Goal: Transaction & Acquisition: Obtain resource

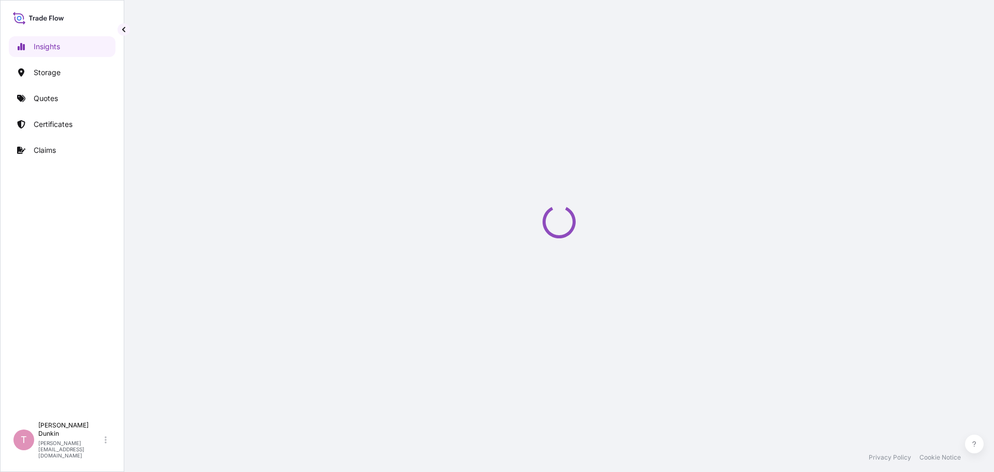
select select "2025"
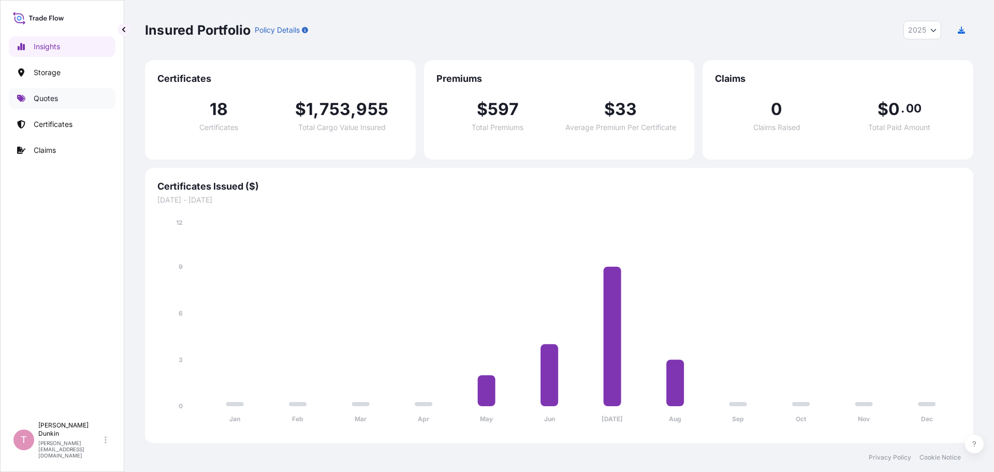
click at [40, 95] on p "Quotes" at bounding box center [46, 98] width 24 height 10
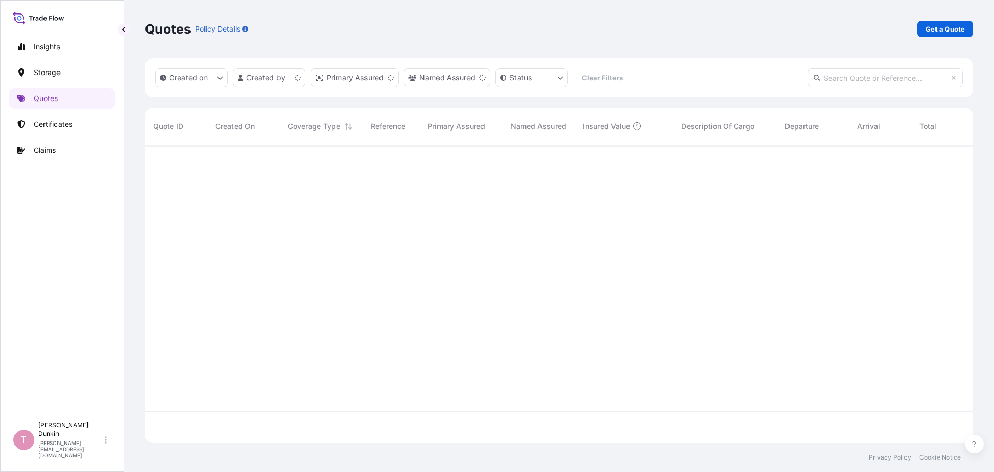
scroll to position [296, 821]
click at [945, 29] on p "Get a Quote" at bounding box center [945, 29] width 39 height 10
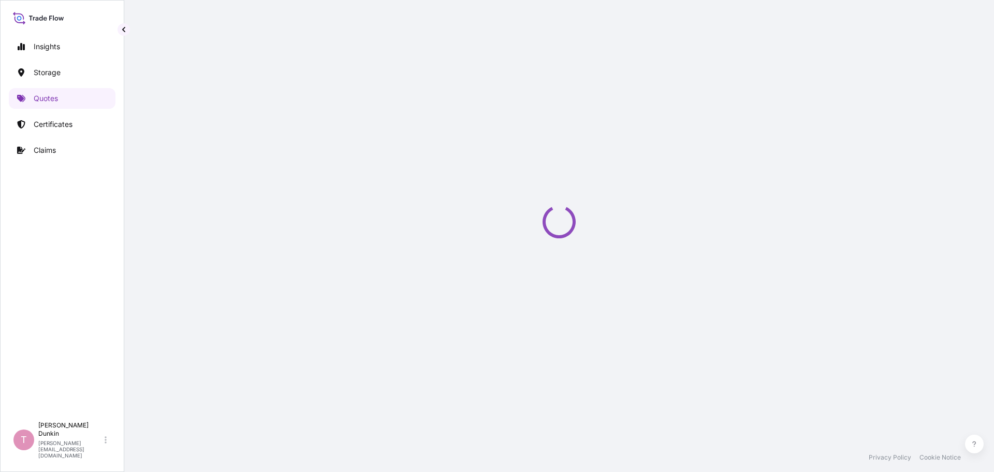
select select "Water"
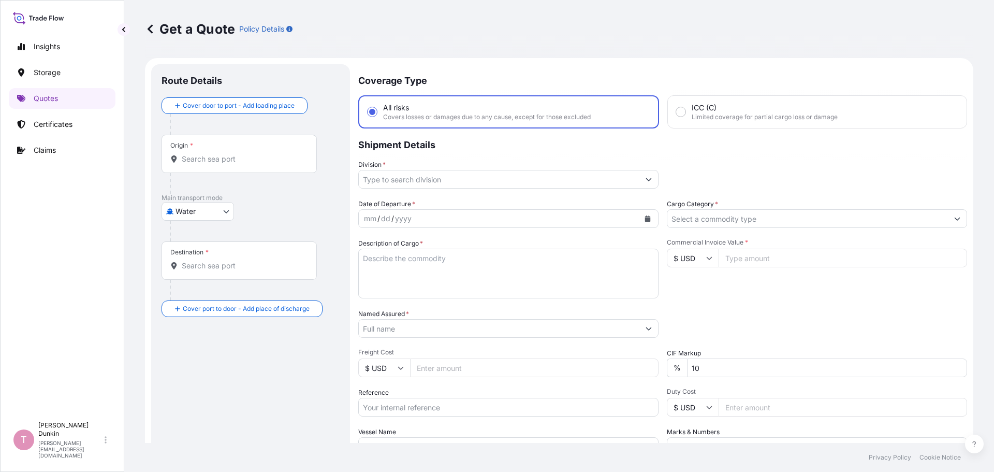
scroll to position [17, 0]
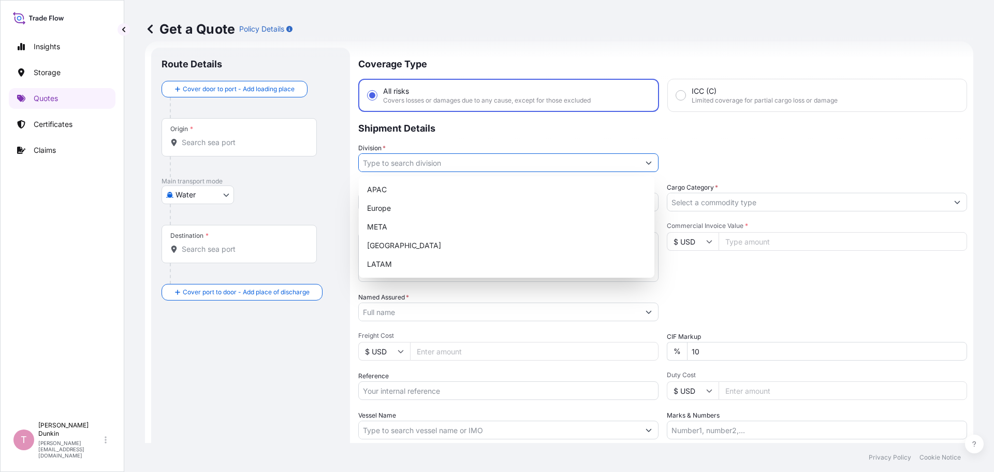
click at [648, 163] on button "Show suggestions" at bounding box center [649, 162] width 19 height 19
click at [389, 246] on div "[GEOGRAPHIC_DATA]" at bounding box center [506, 245] width 287 height 19
type input "[GEOGRAPHIC_DATA]"
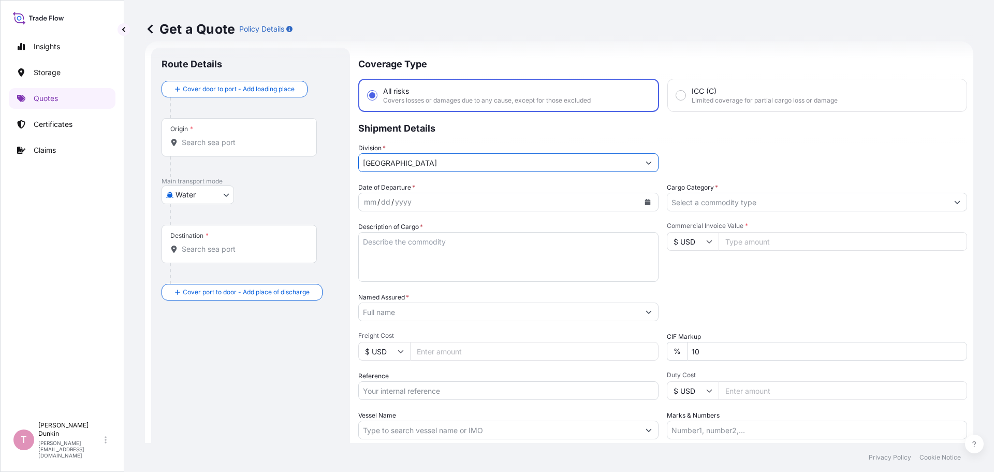
click at [645, 200] on icon "Calendar" at bounding box center [648, 202] width 6 height 6
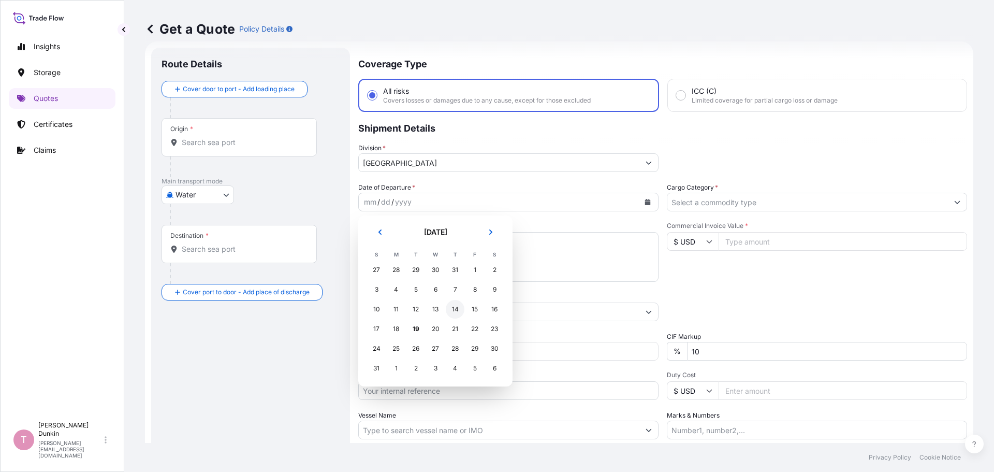
click at [456, 309] on div "14" at bounding box center [455, 309] width 19 height 19
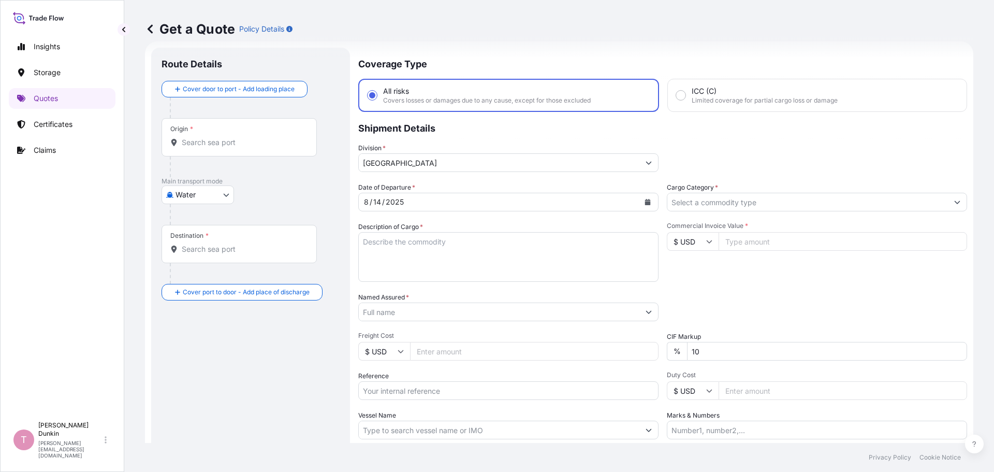
click at [399, 242] on textarea "Description of Cargo *" at bounding box center [508, 257] width 300 height 50
paste textarea "10"
click at [382, 242] on textarea "10" at bounding box center [508, 257] width 300 height 50
paste textarea "DRUMS LOADED ONTO 3 PALLETS LOADED INTO 1 LCL COREACTANT 9L10 200 KG STEEL DRUM"
click at [510, 270] on textarea "10 DRUMS LOADED ONTO 3 PALLETS LOADED INTO 1 LCL COREACTANT 9L10 200 KG STEEL D…" at bounding box center [508, 257] width 300 height 50
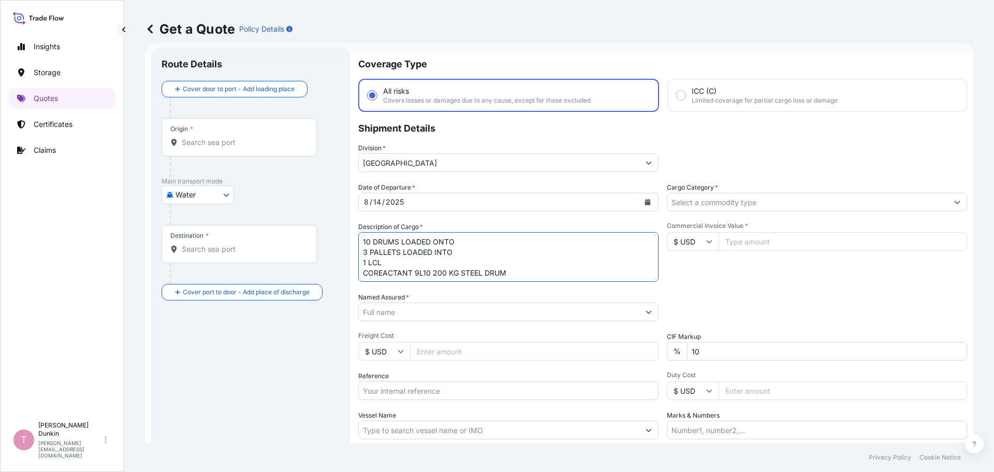
paste textarea "UNITED STATES UN1133 ADHESIVES, 3, II IMDG UN1133 ADHESIVES, 3, II, (5.00 #C C.…"
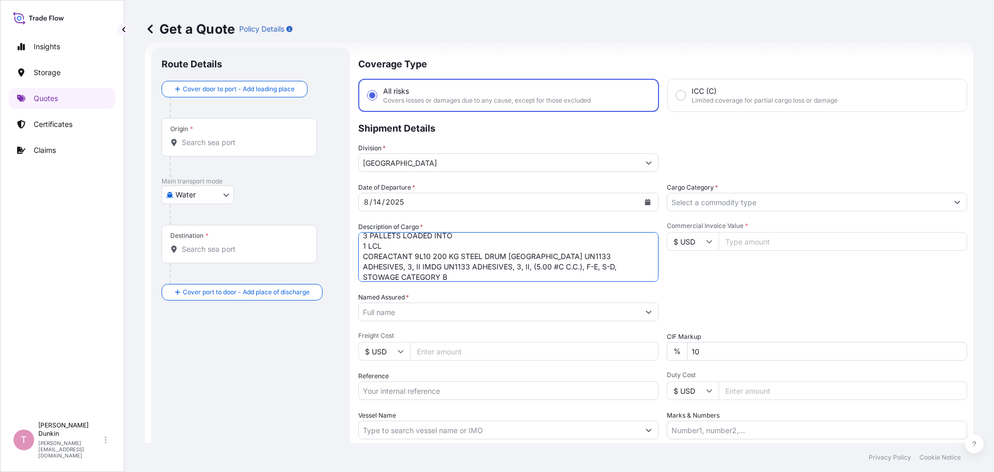
type textarea "10 DRUMS LOADED ONTO 3 PALLETS LOADED INTO 1 LCL COREACTANT 9L10 200 KG STEEL D…"
click at [387, 309] on input "Named Assured *" at bounding box center [499, 311] width 281 height 19
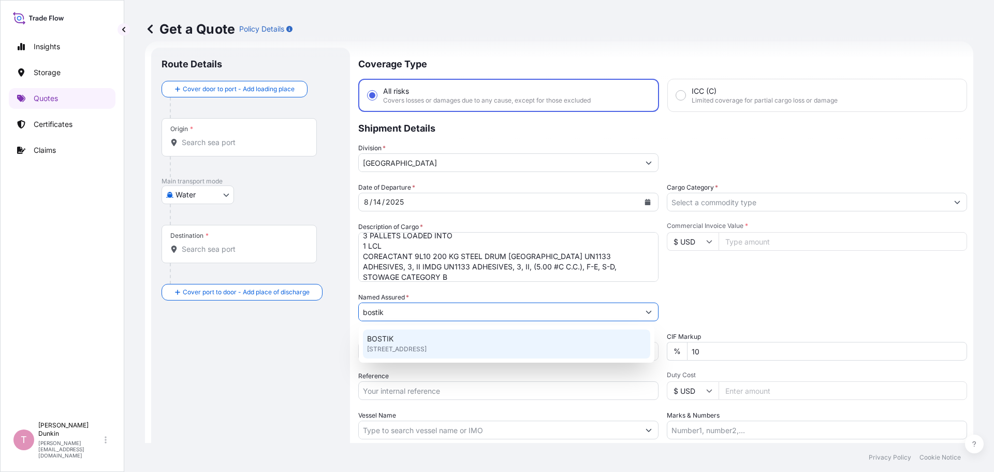
click at [378, 342] on span "BOSTIK" at bounding box center [380, 339] width 26 height 10
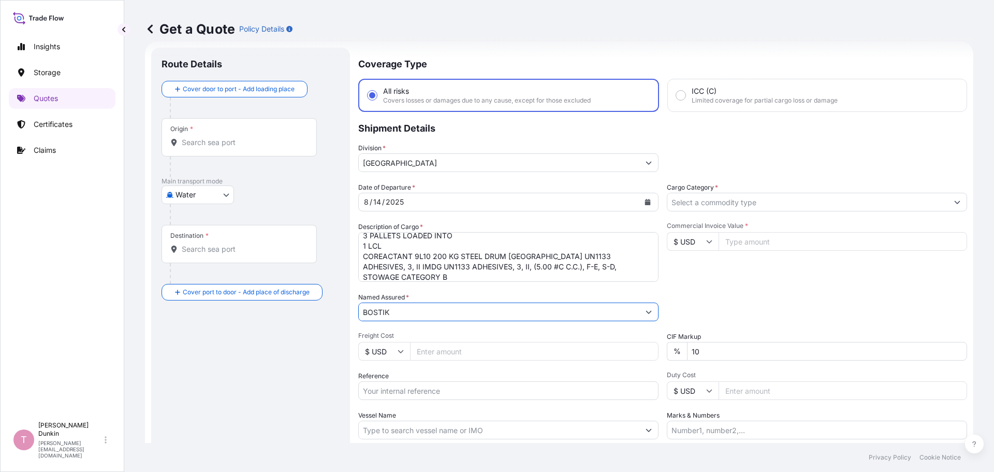
type input "BOSTIK"
paste input "US10020839619"
type input "US10020839619"
click at [247, 136] on div "Origin *" at bounding box center [239, 137] width 155 height 38
click at [247, 137] on input "Origin *" at bounding box center [243, 142] width 122 height 10
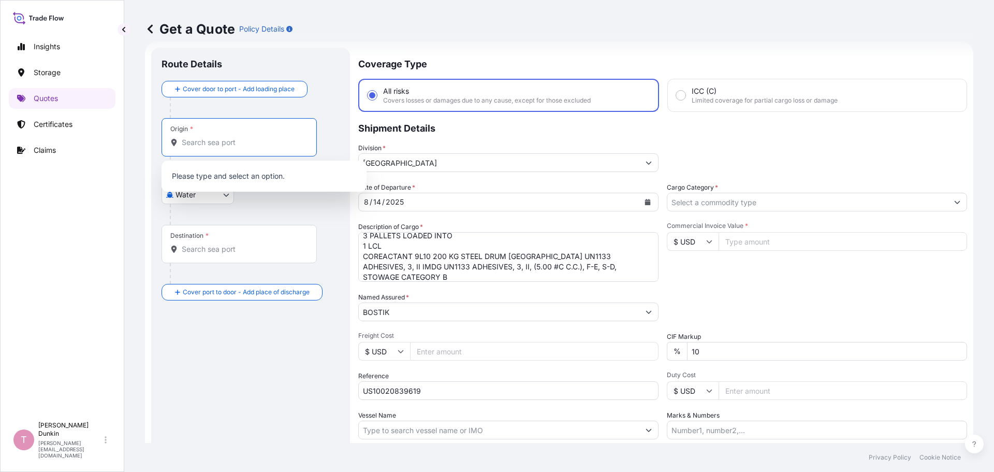
click at [226, 144] on input "Origin *" at bounding box center [243, 142] width 122 height 10
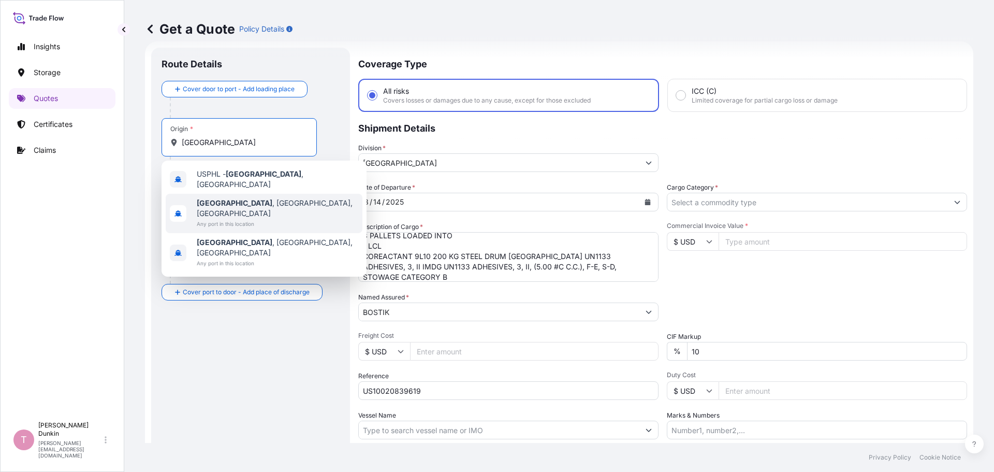
click at [223, 198] on b "[GEOGRAPHIC_DATA]" at bounding box center [235, 202] width 76 height 9
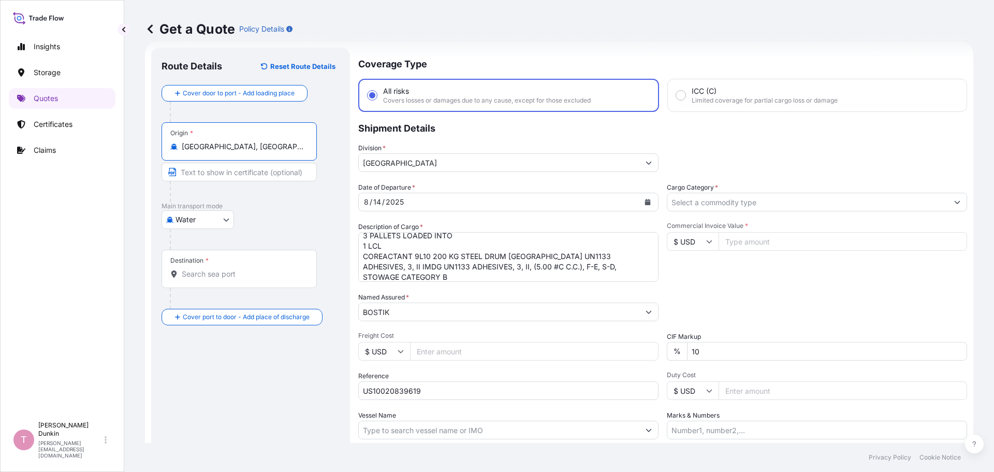
type input "[GEOGRAPHIC_DATA], [GEOGRAPHIC_DATA], [GEOGRAPHIC_DATA]"
click at [215, 266] on div "Destination *" at bounding box center [239, 269] width 155 height 38
click at [215, 269] on input "Destination *" at bounding box center [243, 274] width 122 height 10
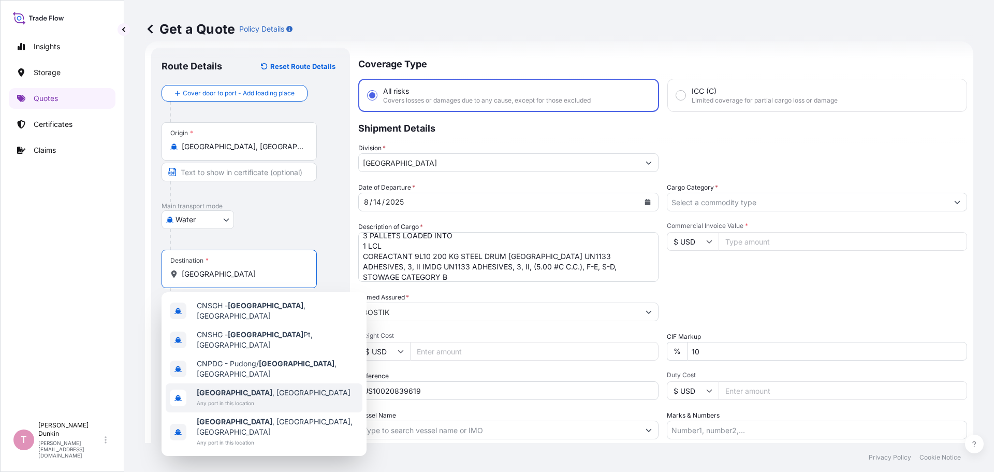
click at [210, 388] on b "[GEOGRAPHIC_DATA]" at bounding box center [235, 392] width 76 height 9
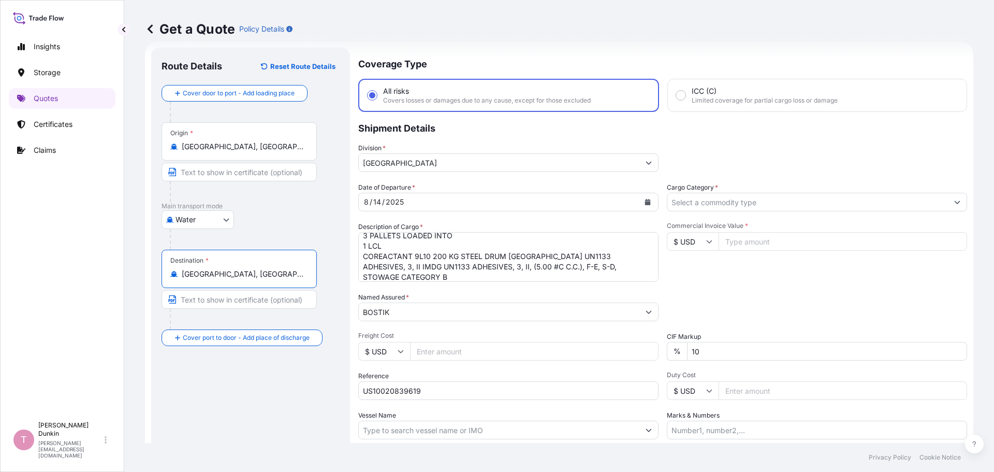
type input "[GEOGRAPHIC_DATA], [GEOGRAPHIC_DATA]"
click at [954, 202] on icon "Show suggestions" at bounding box center [957, 202] width 6 height 6
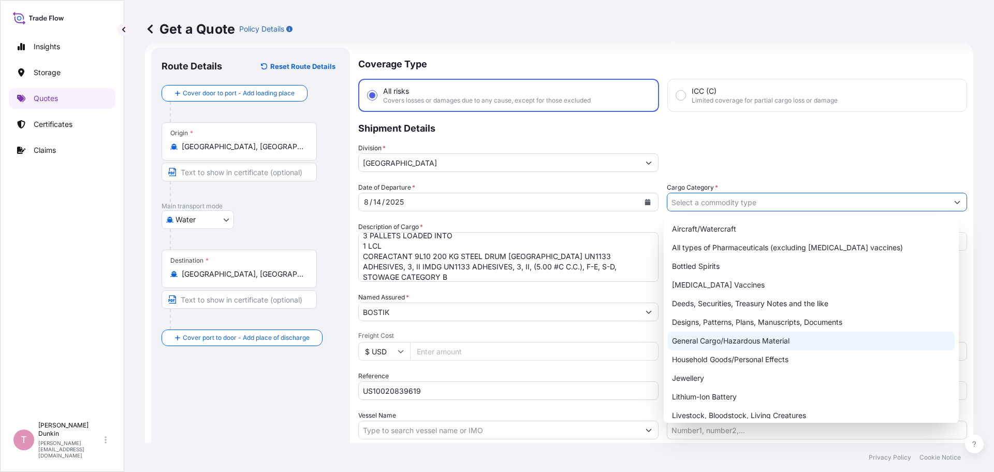
click at [698, 342] on div "General Cargo/Hazardous Material" at bounding box center [811, 340] width 287 height 19
type input "General Cargo/Hazardous Material"
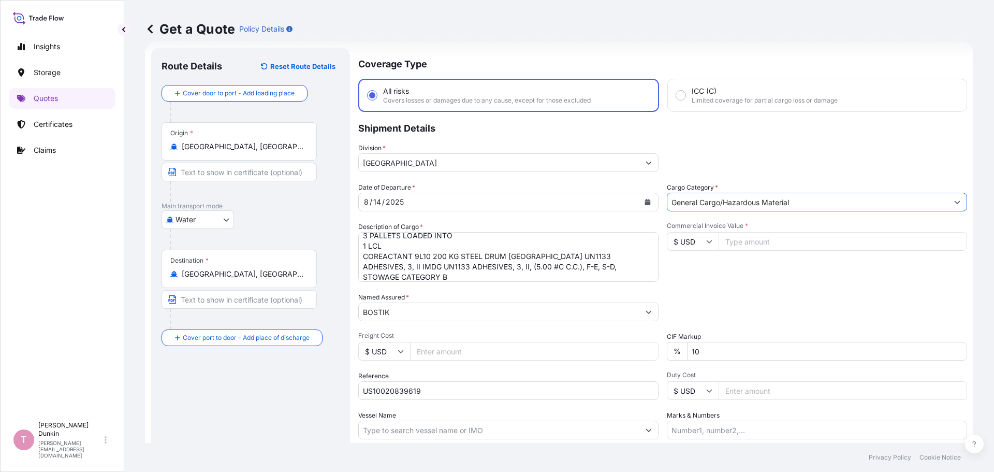
scroll to position [68, 0]
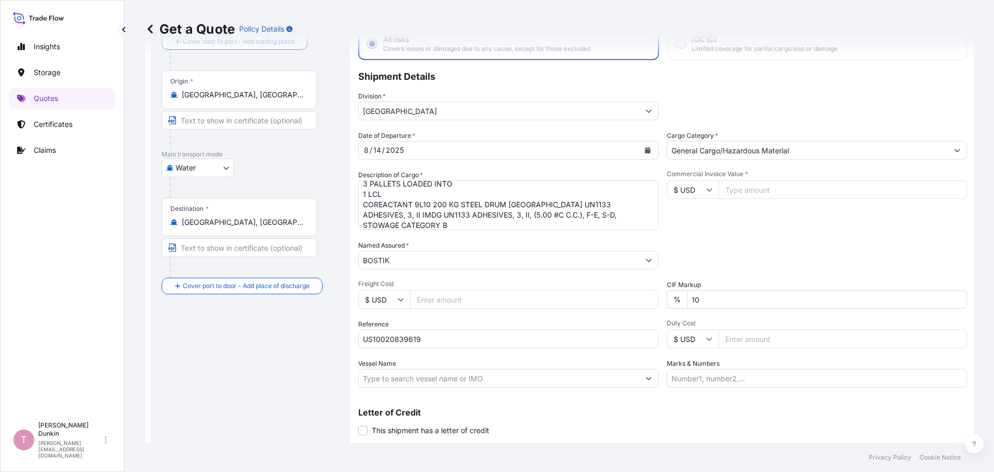
click at [386, 378] on input "Vessel Name" at bounding box center [499, 378] width 281 height 19
paste input "EVER FAR"
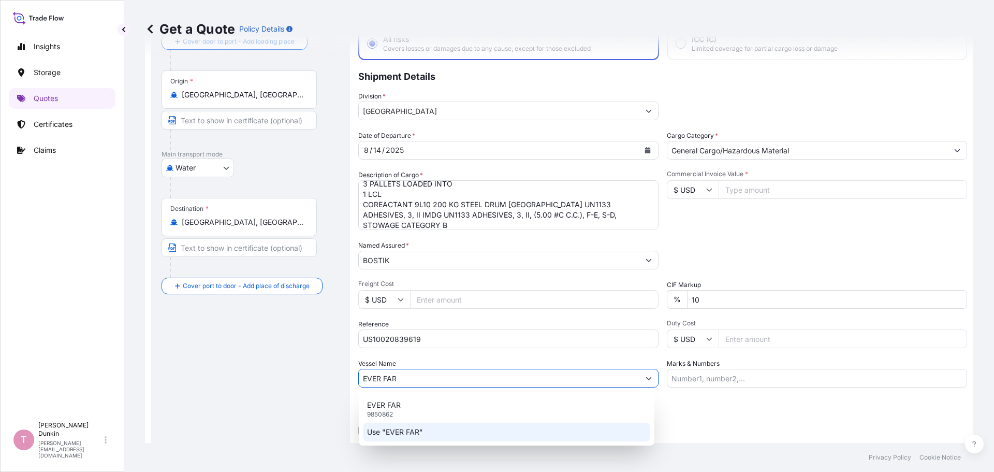
click at [401, 430] on p "Use "EVER FAR"" at bounding box center [395, 432] width 56 height 10
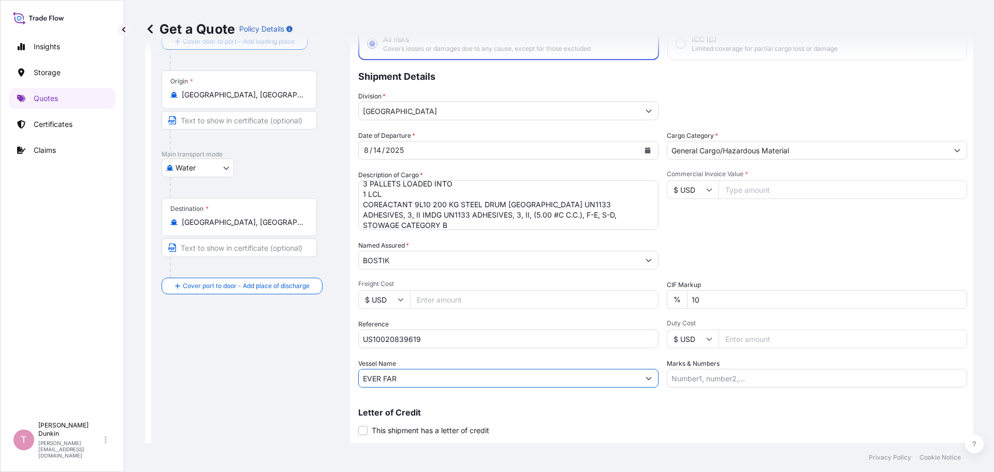
type input "EVER FAR"
click at [743, 189] on input "Commercial Invoice Value *" at bounding box center [843, 189] width 249 height 19
paste input "32037.60"
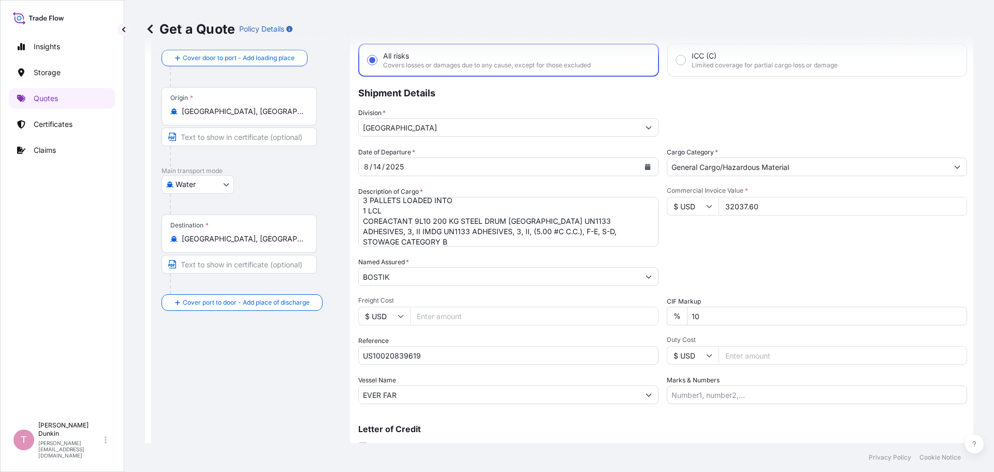
scroll to position [96, 0]
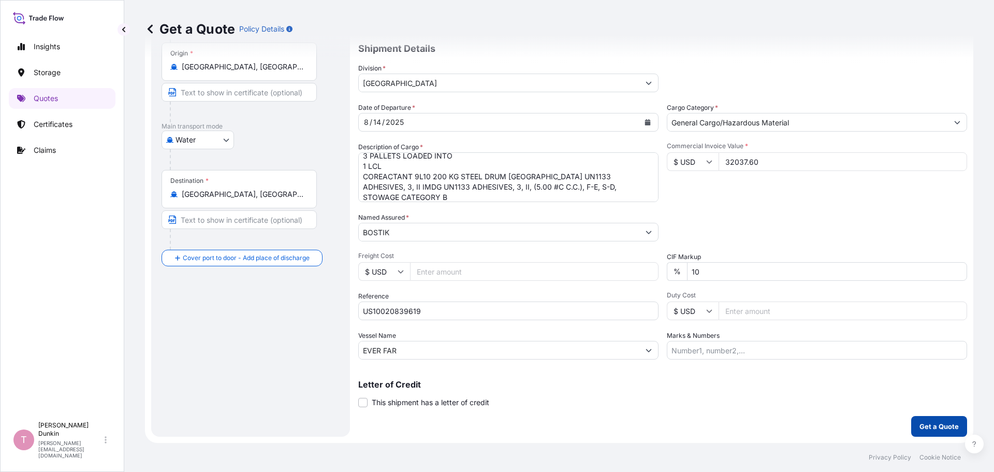
type input "32037.60"
click at [922, 430] on p "Get a Quote" at bounding box center [939, 426] width 39 height 10
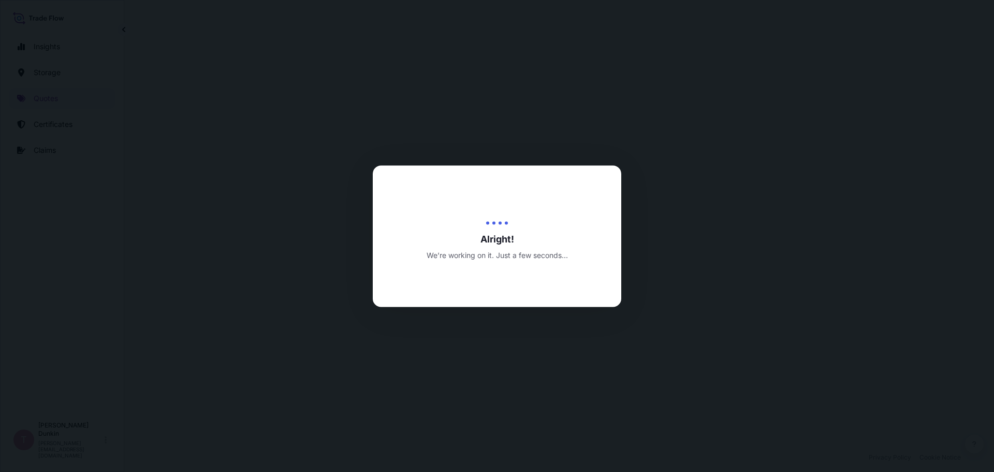
select select "Water"
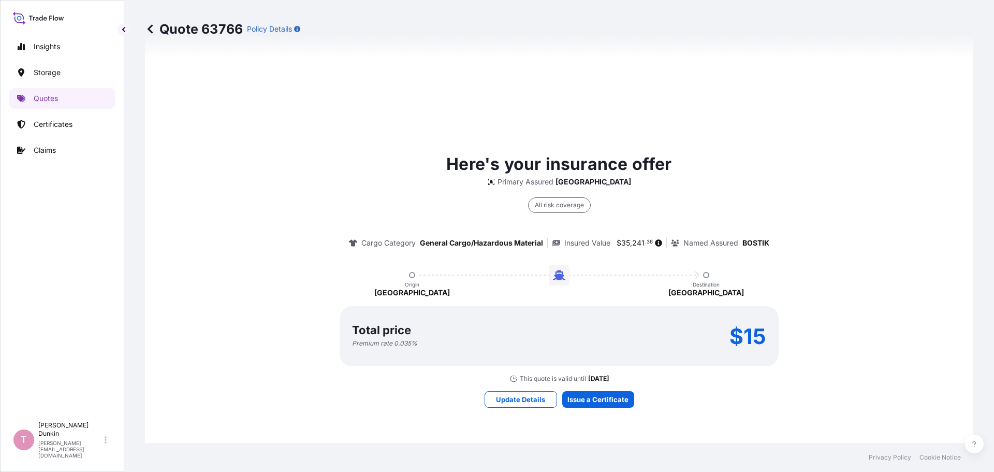
scroll to position [757, 0]
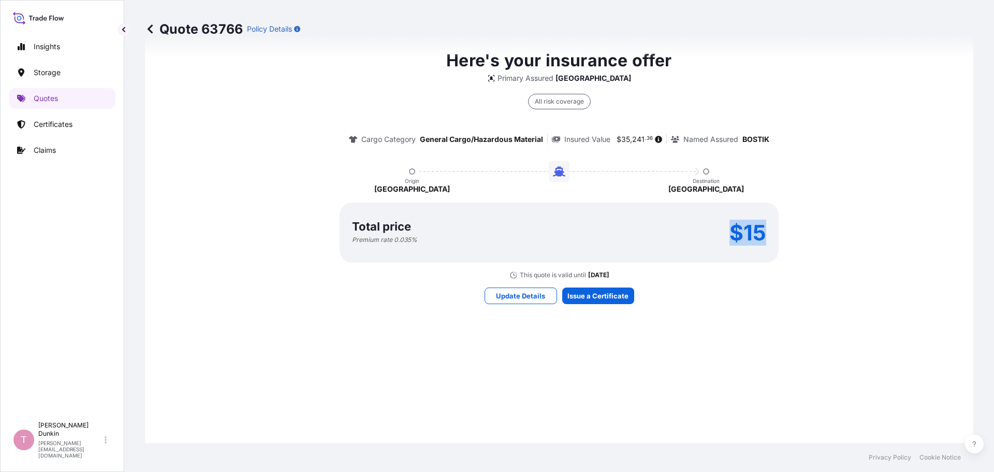
drag, startPoint x: 726, startPoint y: 229, endPoint x: 763, endPoint y: 233, distance: 37.4
click at [763, 233] on div "Total price Premium rate 0.035 % $15" at bounding box center [559, 233] width 439 height 60
copy p "$15"
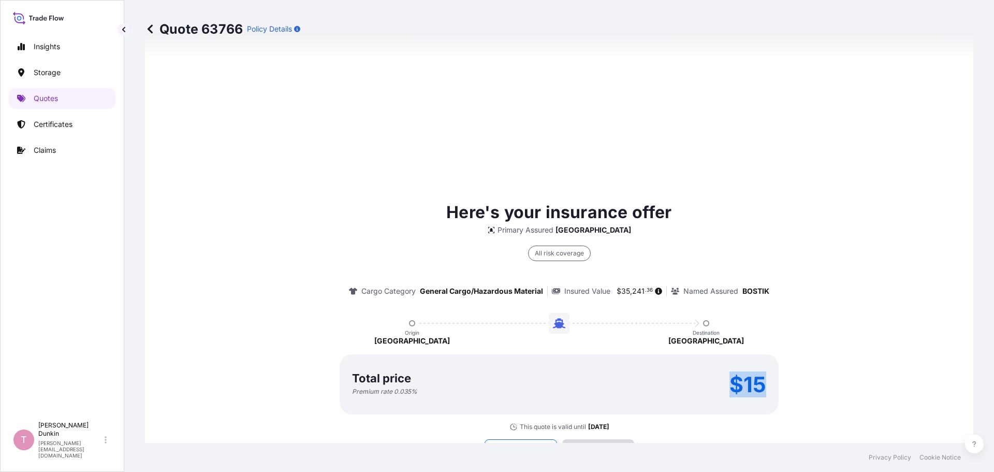
scroll to position [1481, 0]
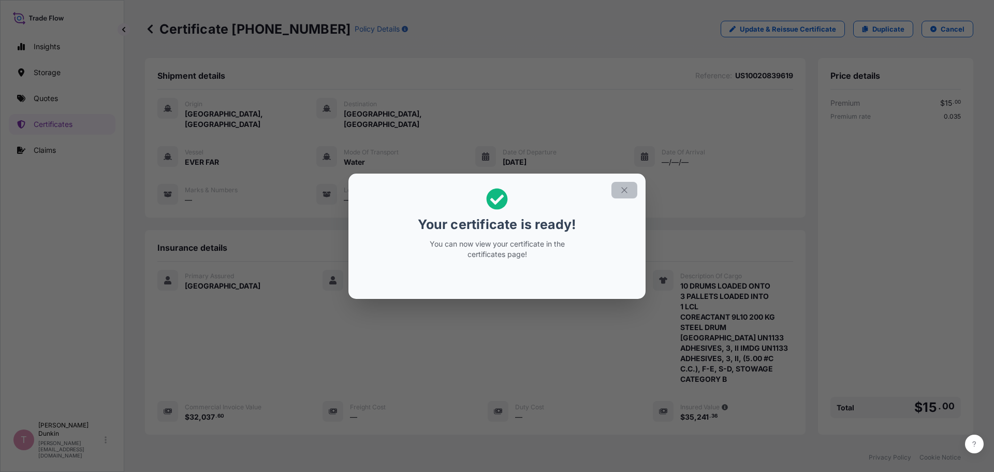
click at [626, 187] on icon "button" at bounding box center [624, 189] width 9 height 9
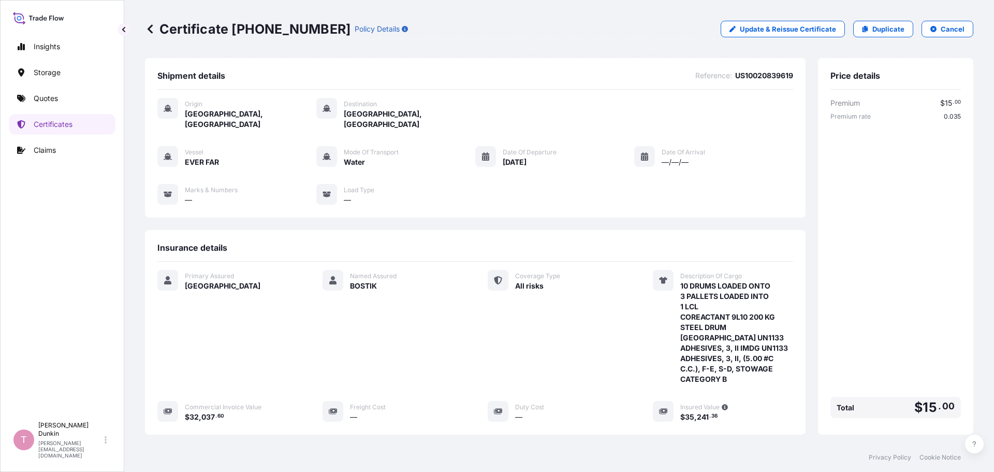
scroll to position [145, 0]
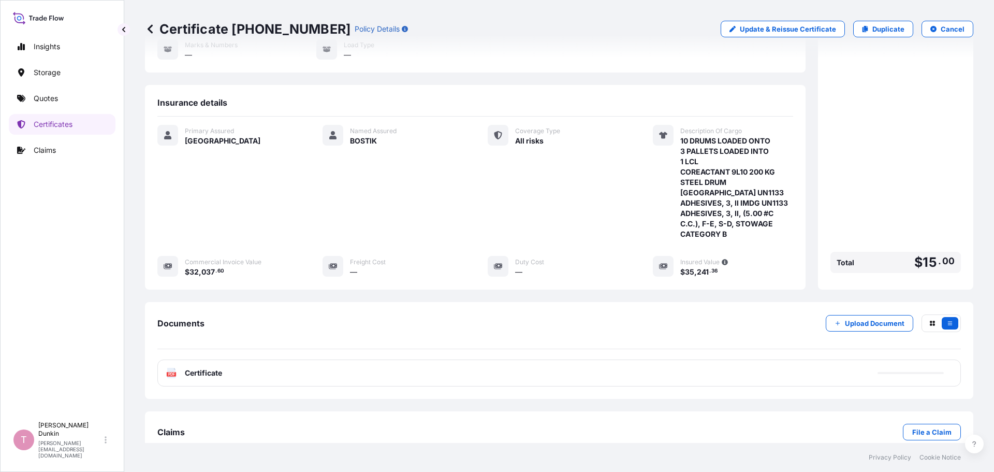
click at [173, 372] on text "PDF" at bounding box center [171, 374] width 7 height 4
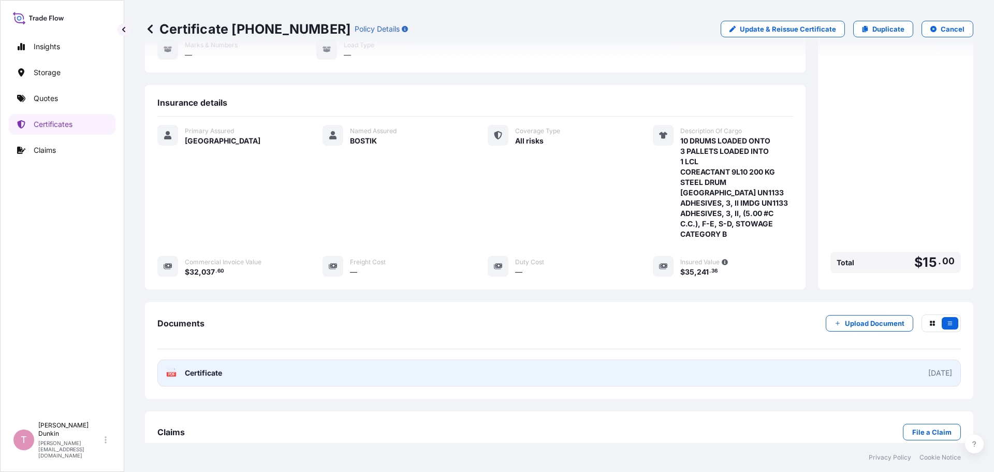
click at [171, 372] on text "PDF" at bounding box center [171, 374] width 7 height 4
